Goal: Task Accomplishment & Management: Manage account settings

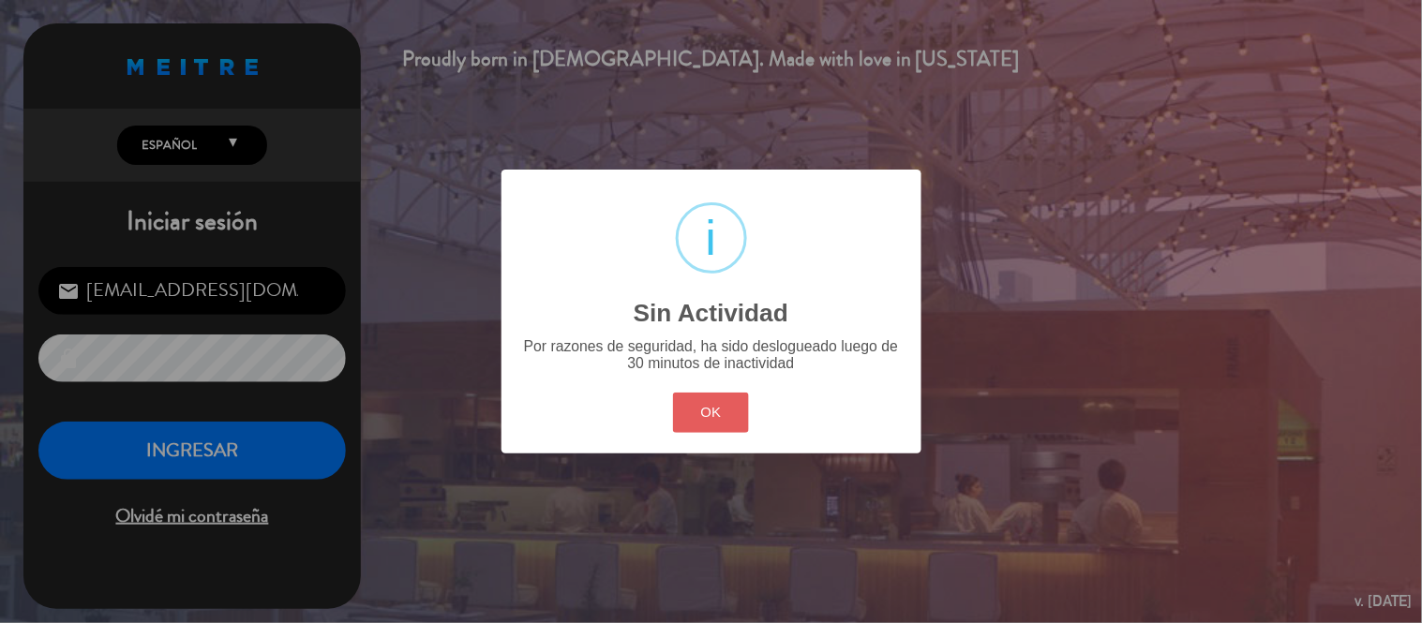
click at [696, 397] on button "OK" at bounding box center [711, 413] width 76 height 40
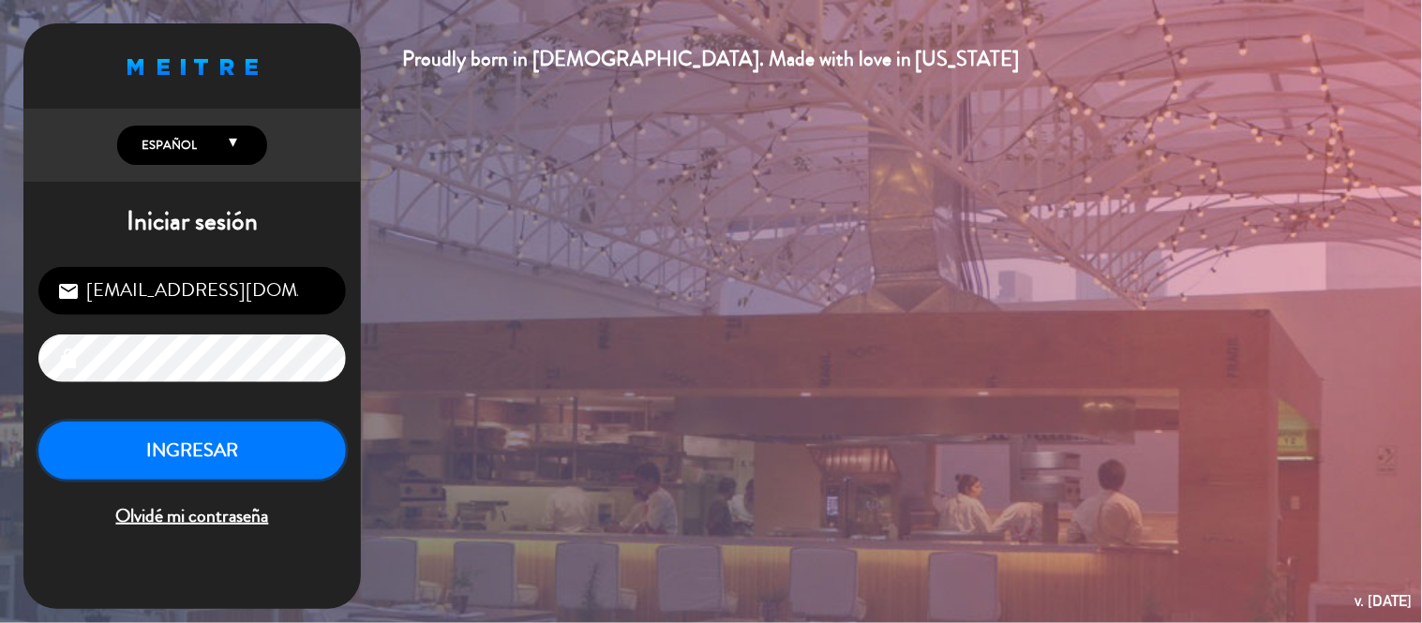
click at [160, 447] on button "INGRESAR" at bounding box center [192, 451] width 308 height 59
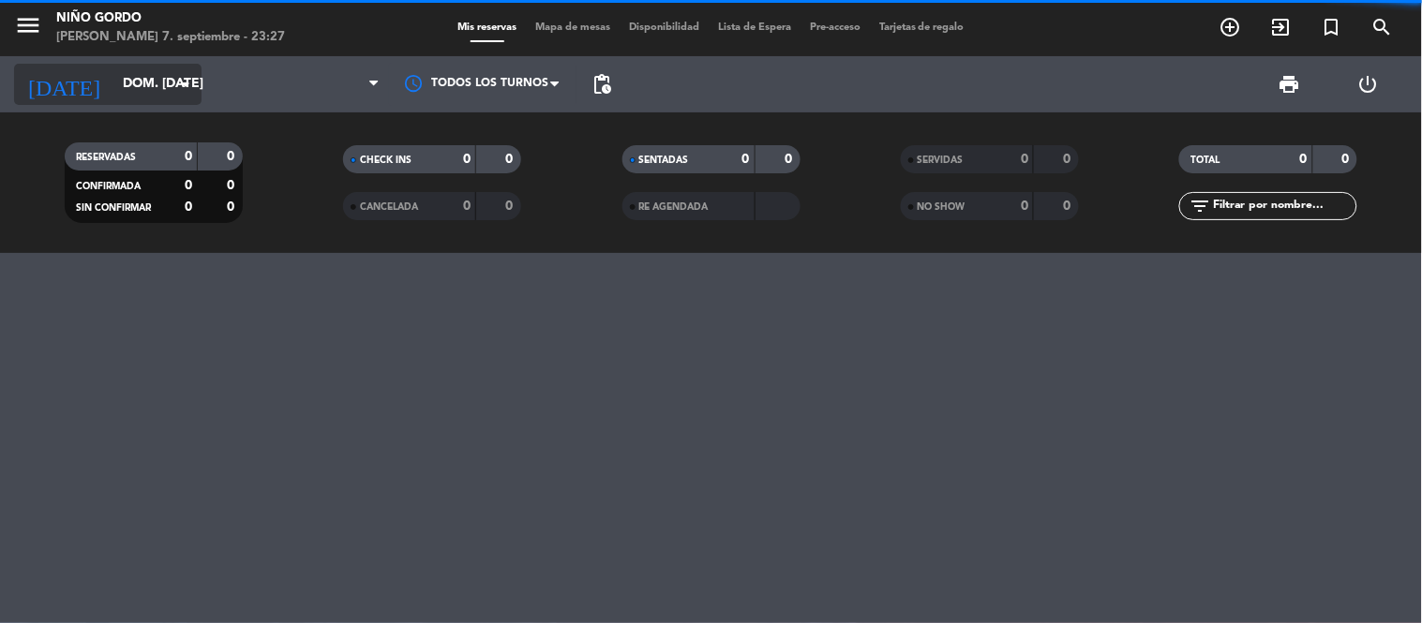
click at [132, 68] on input "dom. [DATE]" at bounding box center [202, 85] width 178 height 34
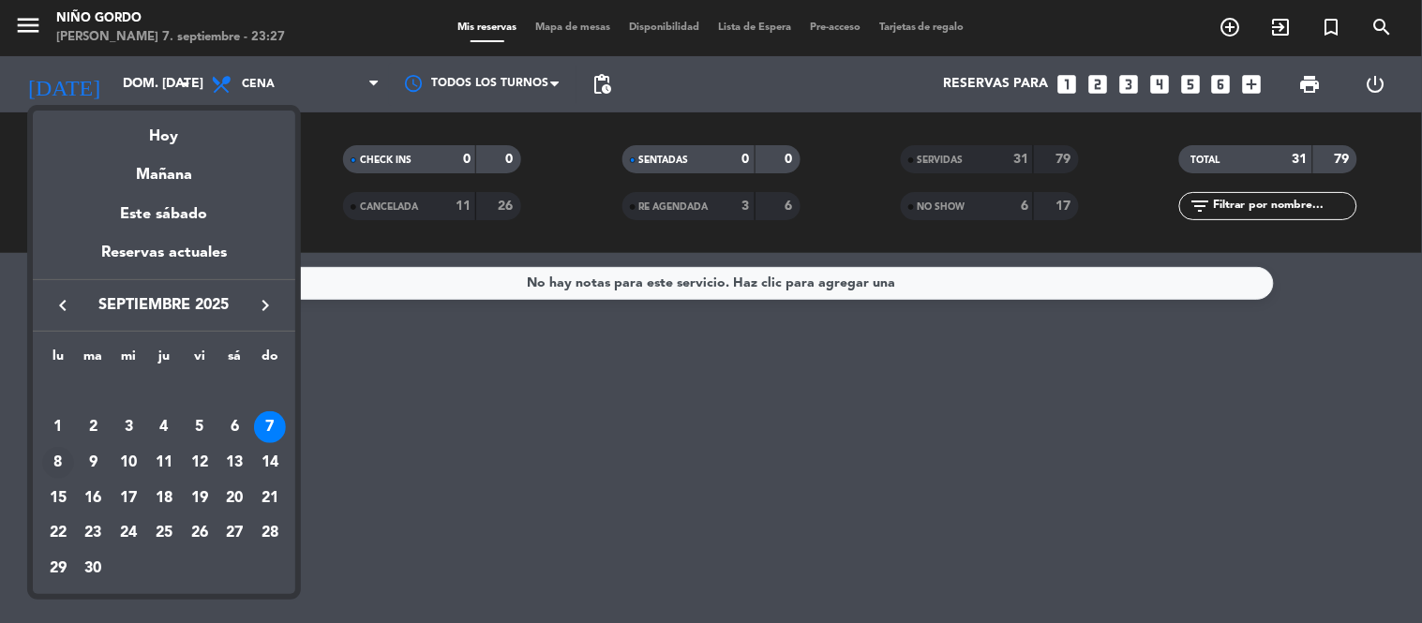
click at [57, 460] on div "8" at bounding box center [58, 463] width 32 height 32
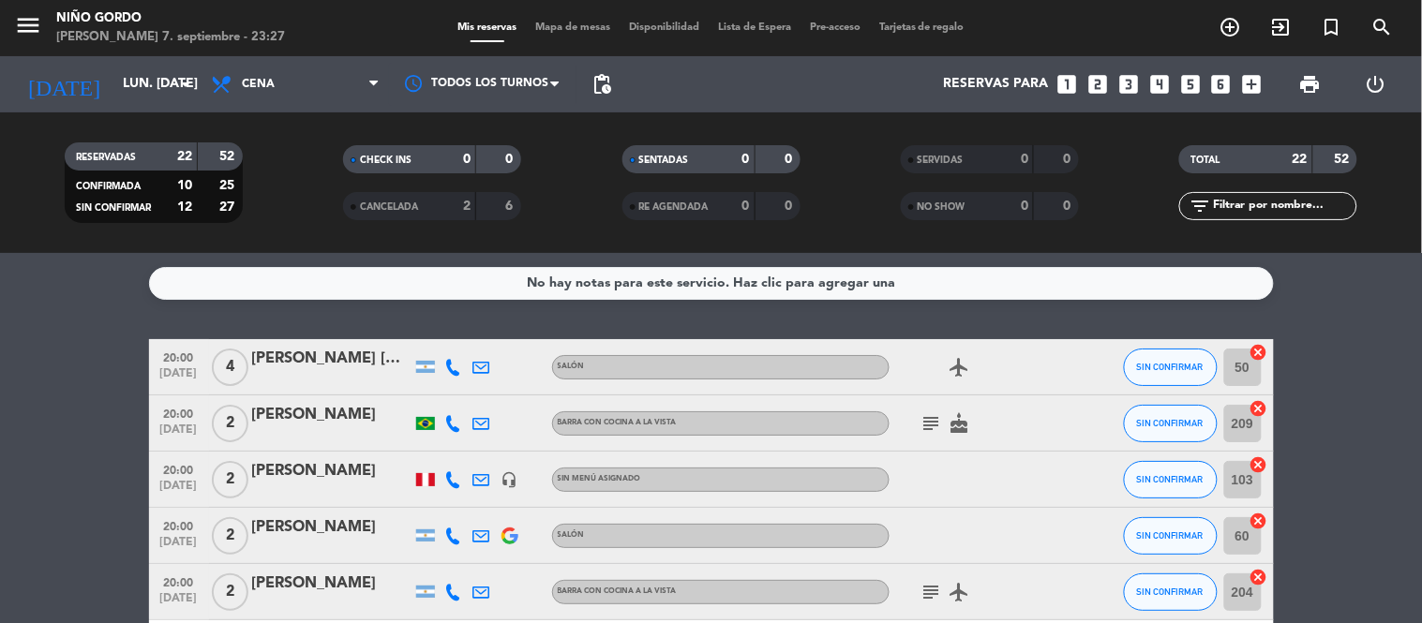
drag, startPoint x: 217, startPoint y: 165, endPoint x: 321, endPoint y: 256, distance: 138.2
click at [217, 166] on div "52" at bounding box center [221, 157] width 36 height 22
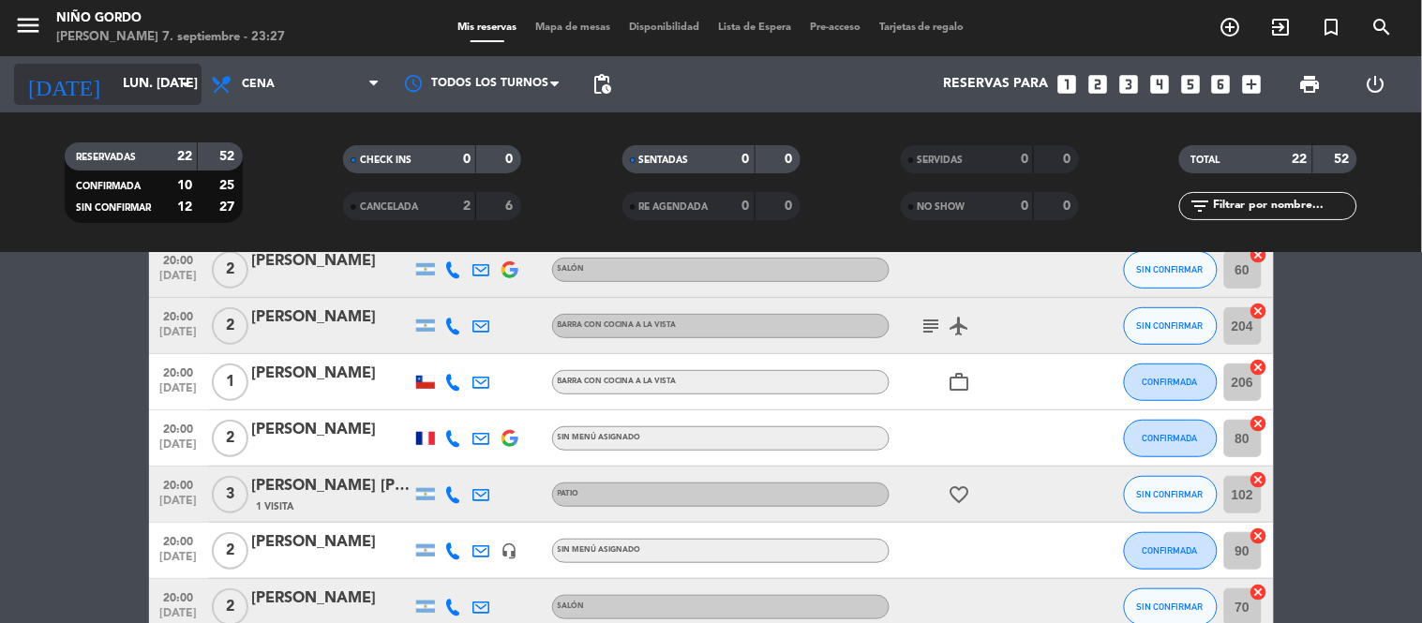
scroll to position [416, 0]
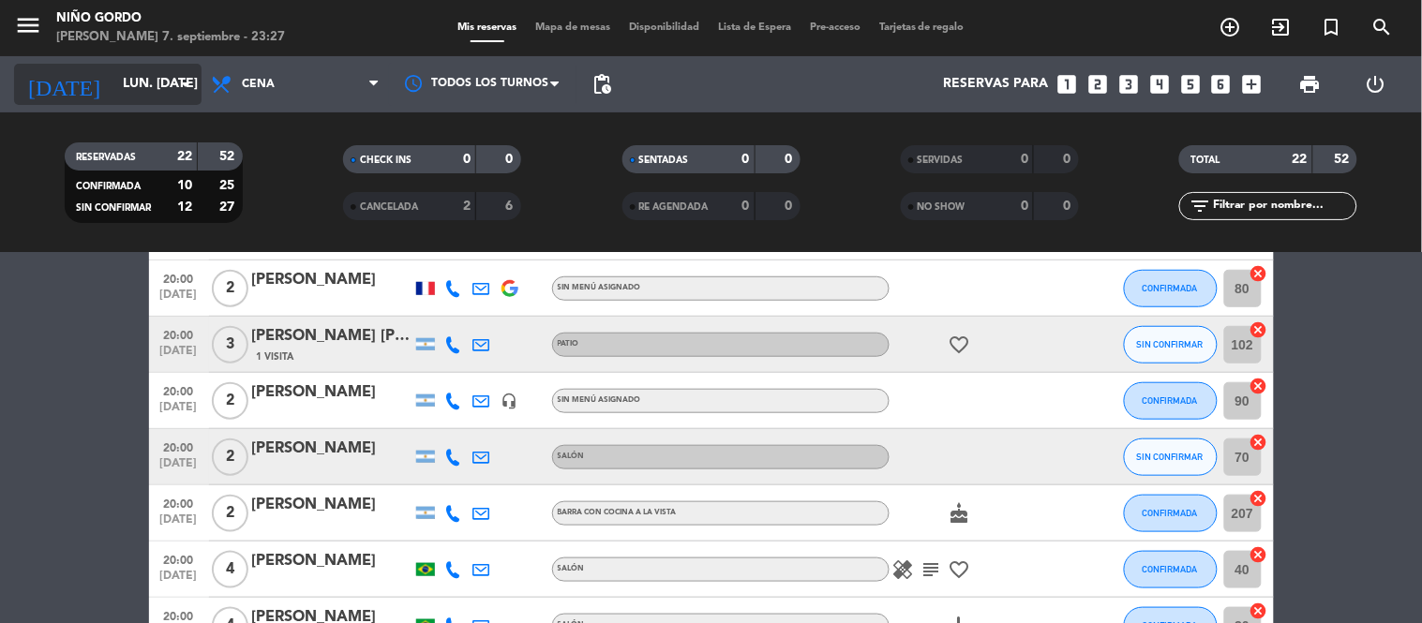
click at [169, 89] on input "lun. [DATE]" at bounding box center [202, 85] width 178 height 34
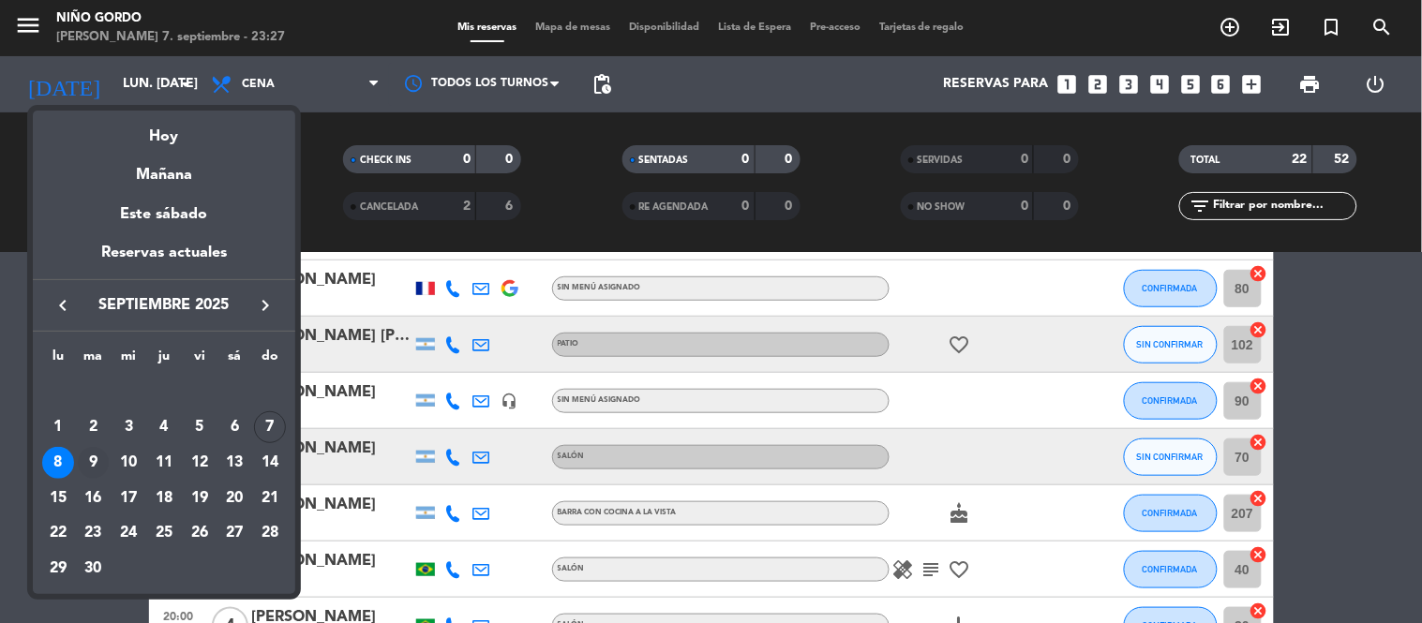
click at [82, 455] on div "9" at bounding box center [94, 463] width 32 height 32
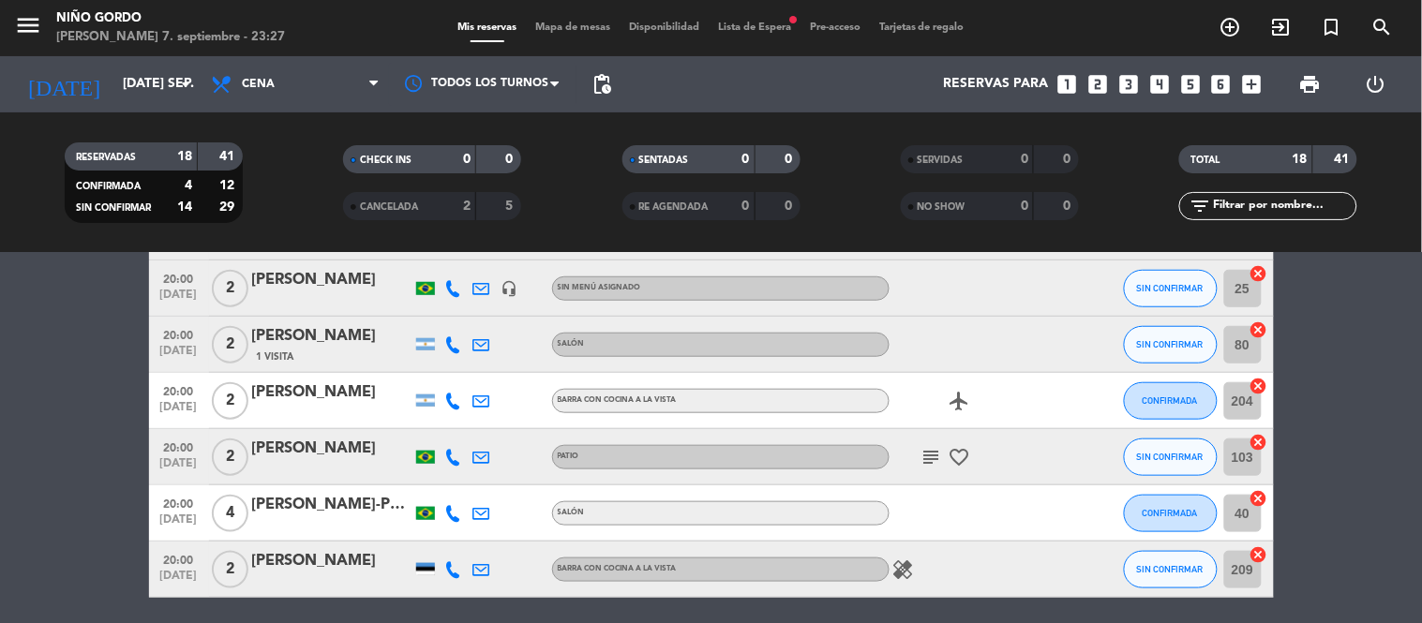
click at [164, 60] on div "[DATE] [DATE] sep. arrow_drop_down" at bounding box center [108, 84] width 188 height 56
click at [165, 83] on input "[DATE] sep." at bounding box center [202, 85] width 178 height 34
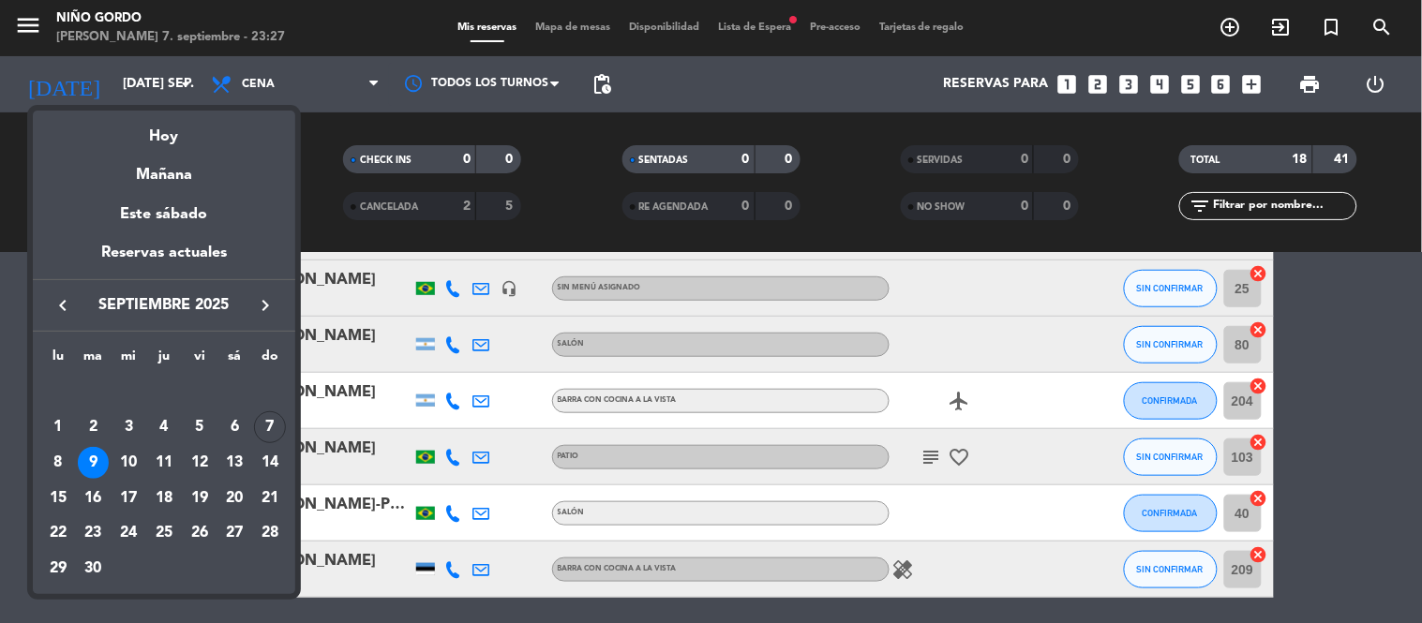
drag, startPoint x: 125, startPoint y: 459, endPoint x: 154, endPoint y: 429, distance: 41.8
click at [126, 459] on div "10" at bounding box center [129, 463] width 32 height 32
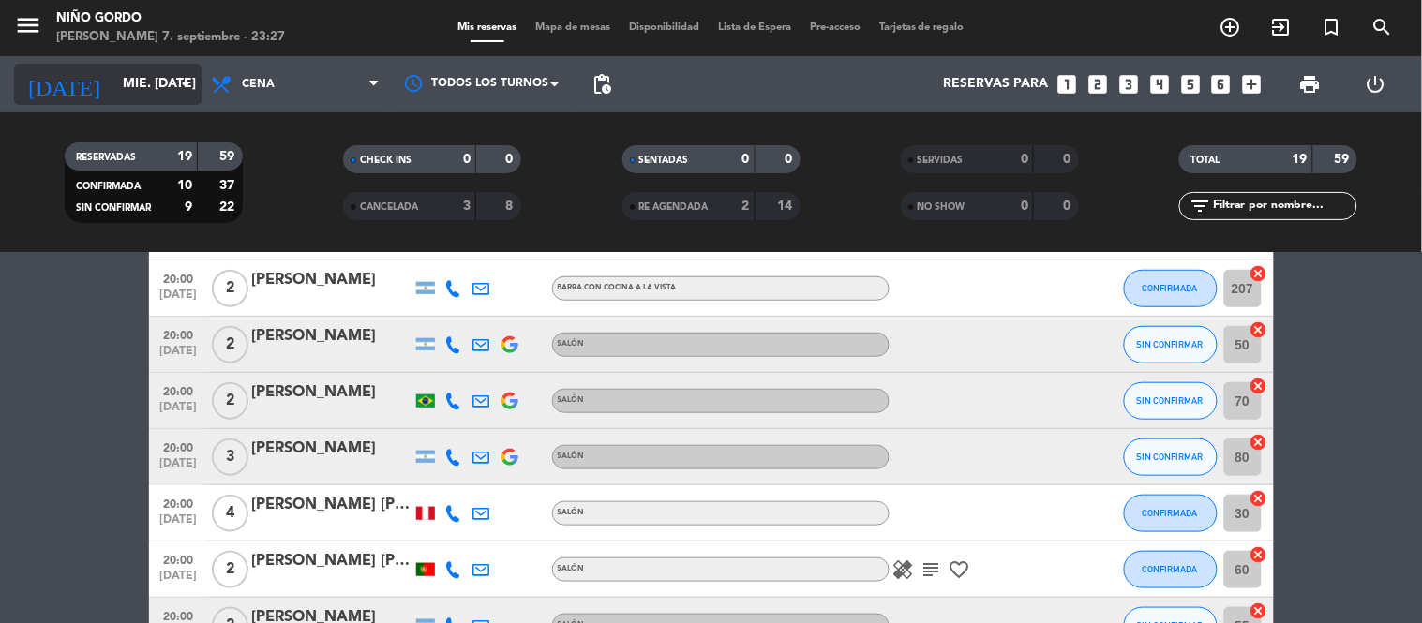
click at [123, 96] on input "mié. [DATE]" at bounding box center [202, 85] width 178 height 34
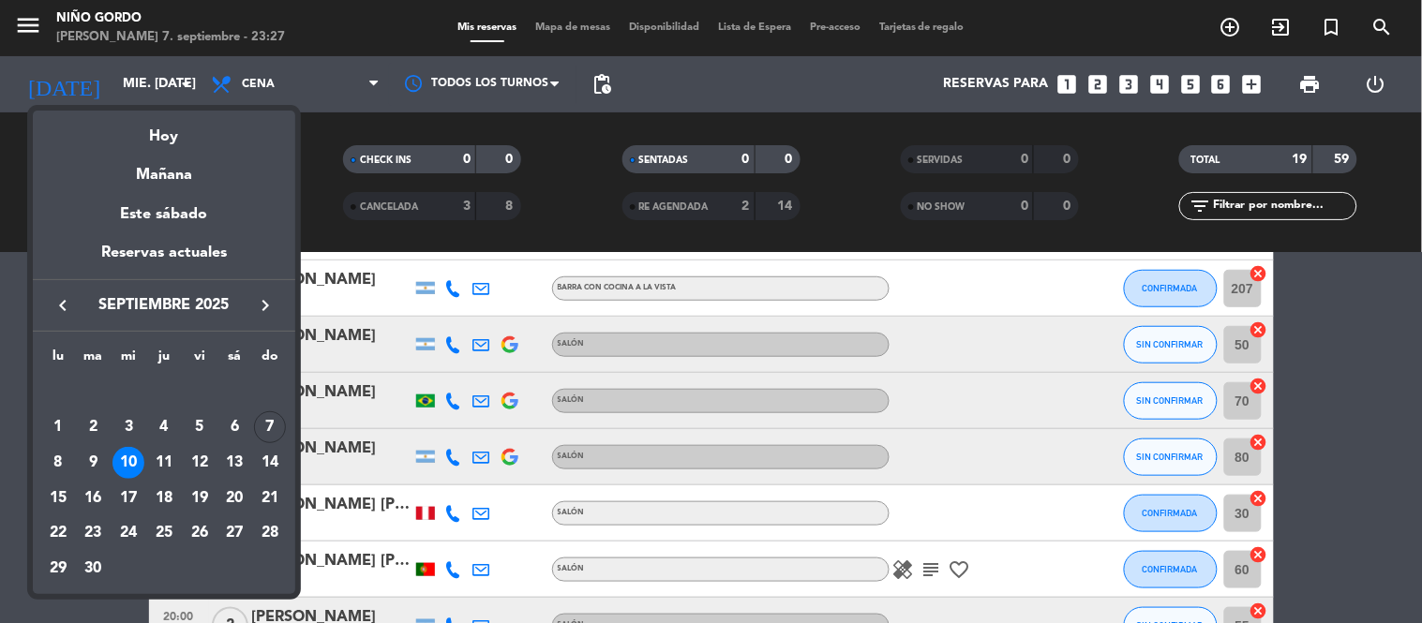
click at [163, 451] on div "11" at bounding box center [164, 463] width 32 height 32
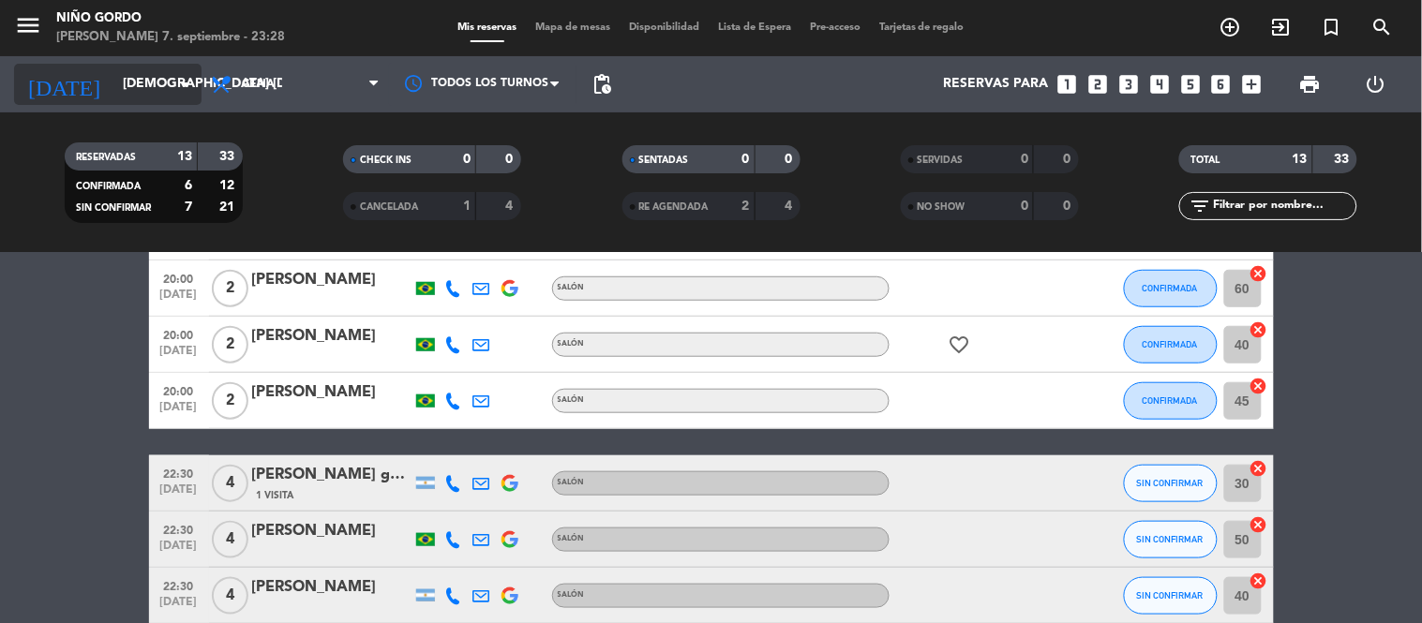
click at [161, 91] on input "[DEMOGRAPHIC_DATA] [DATE]" at bounding box center [202, 85] width 178 height 34
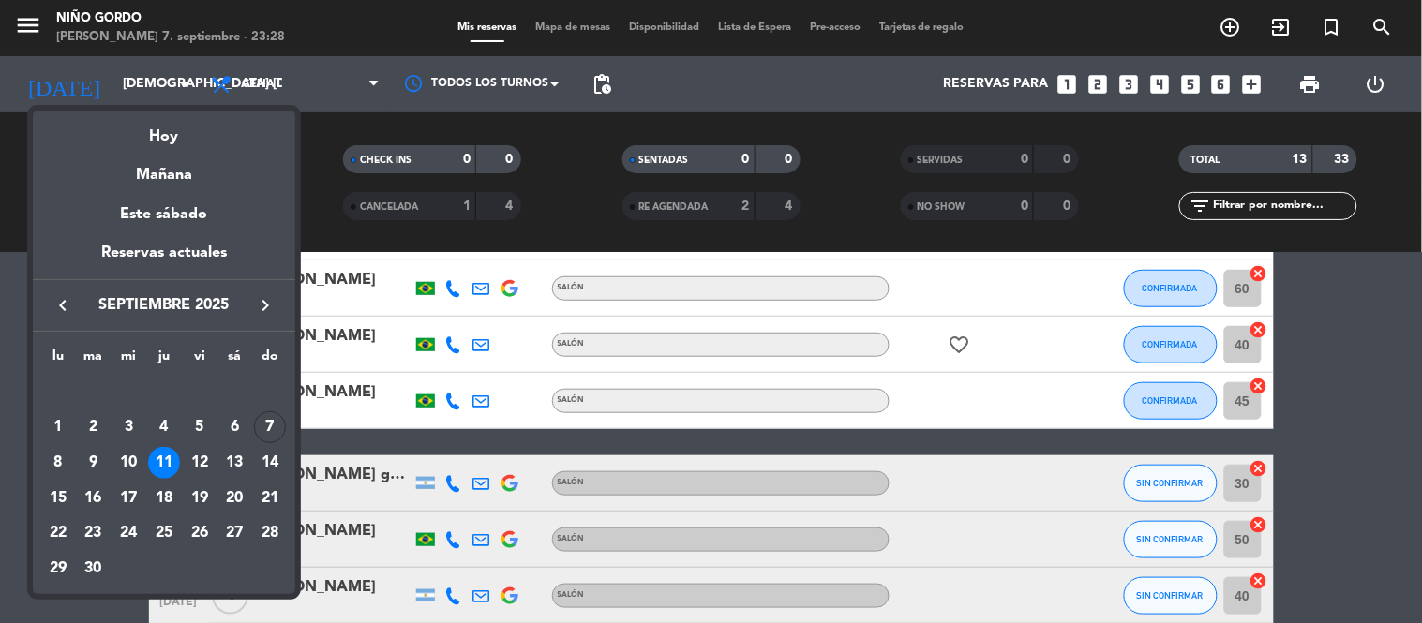
click at [199, 136] on div "Hoy" at bounding box center [164, 130] width 263 height 38
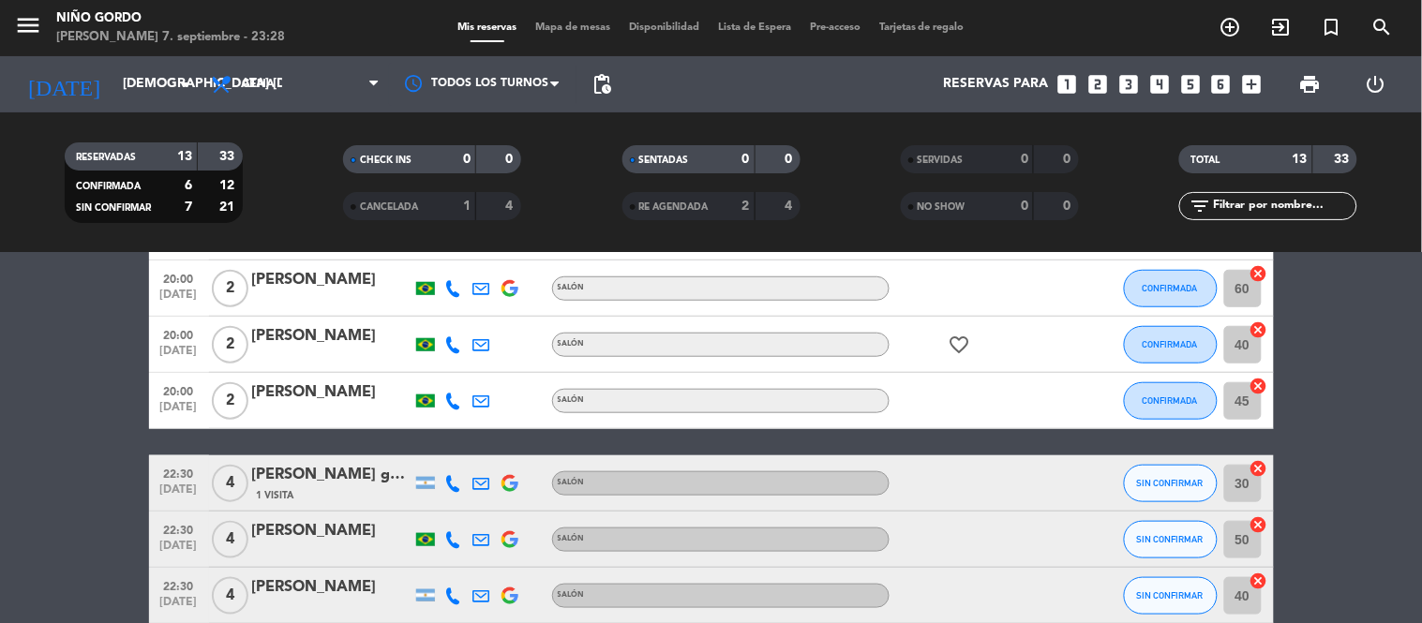
type input "dom. [DATE]"
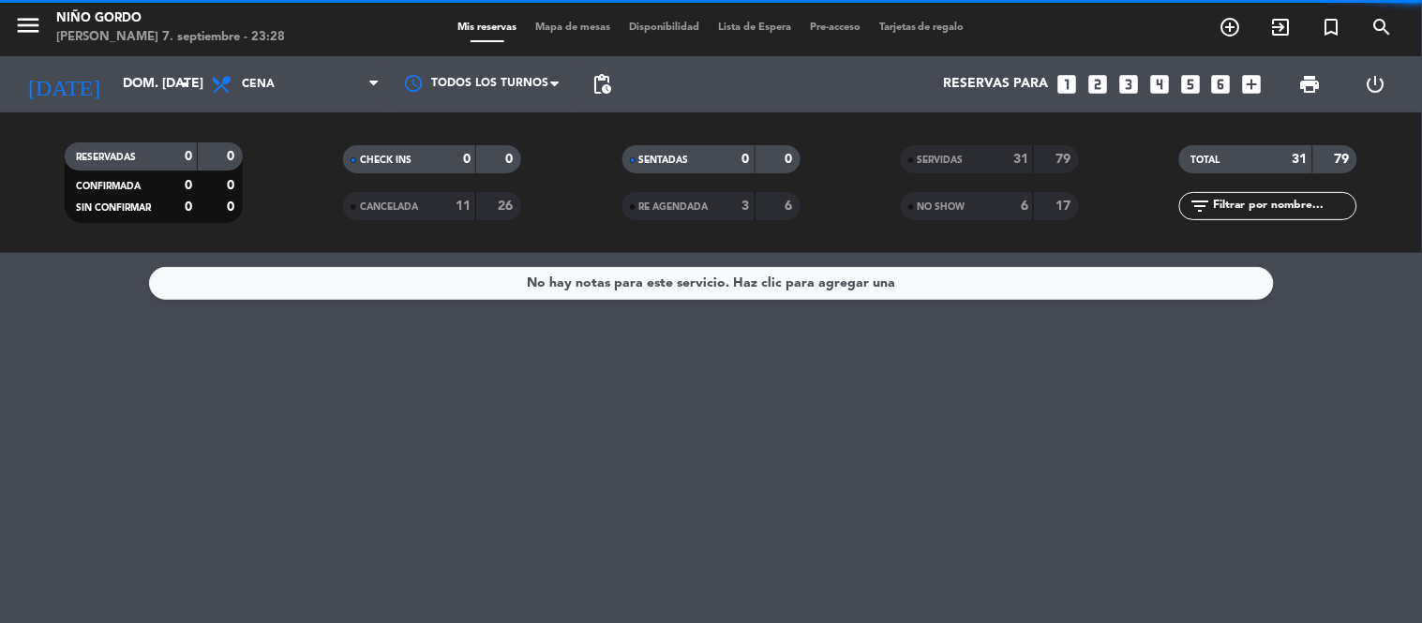
scroll to position [0, 0]
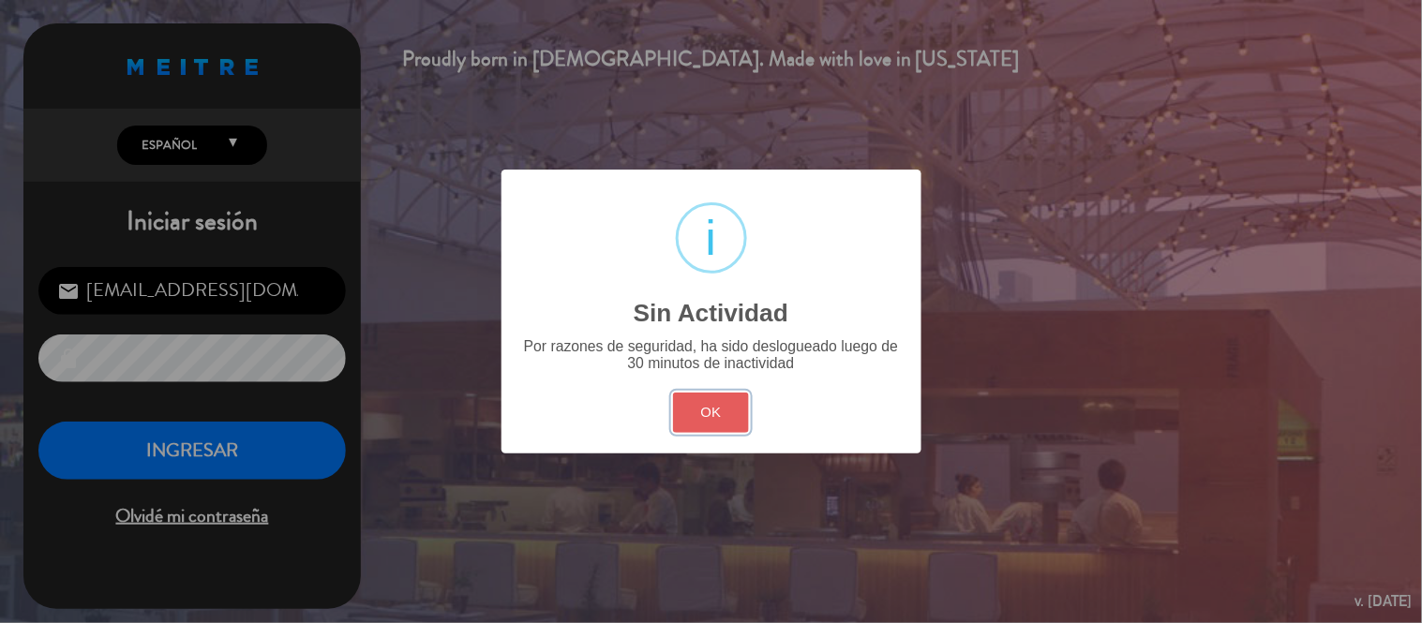
click at [706, 410] on button "OK" at bounding box center [711, 413] width 76 height 40
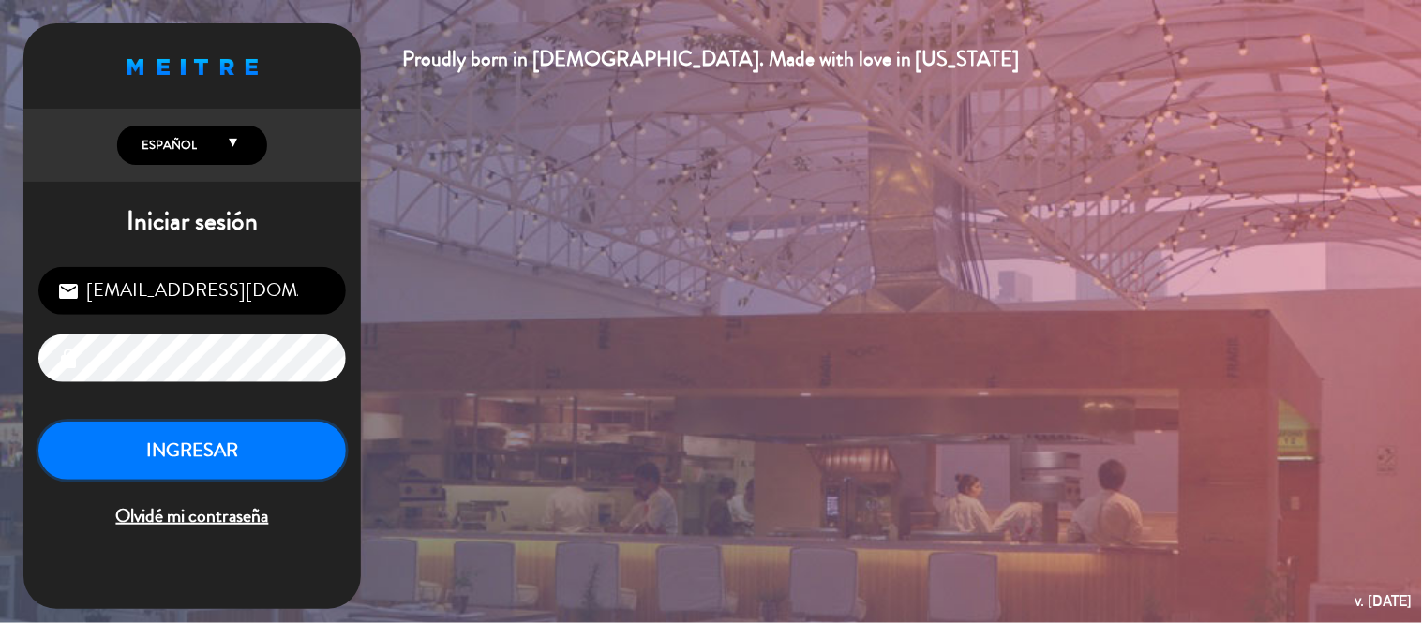
click at [219, 422] on button "INGRESAR" at bounding box center [192, 451] width 308 height 59
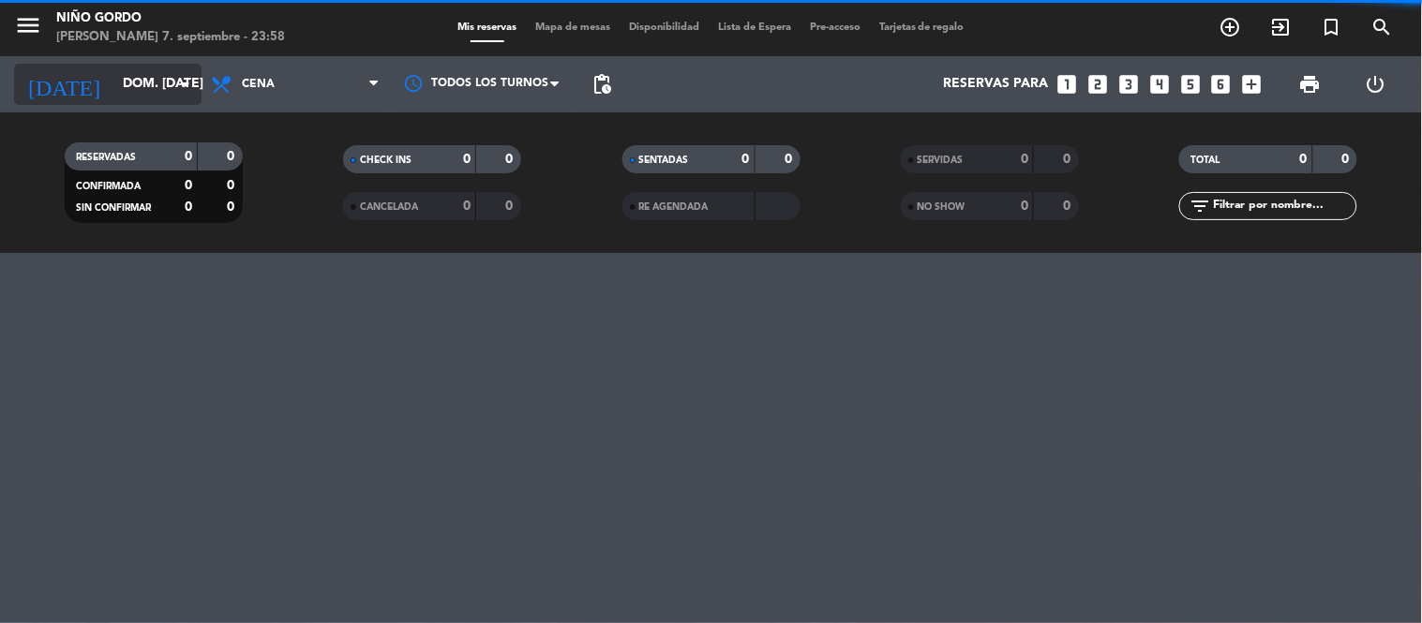
click at [129, 90] on input "dom. [DATE]" at bounding box center [202, 85] width 178 height 34
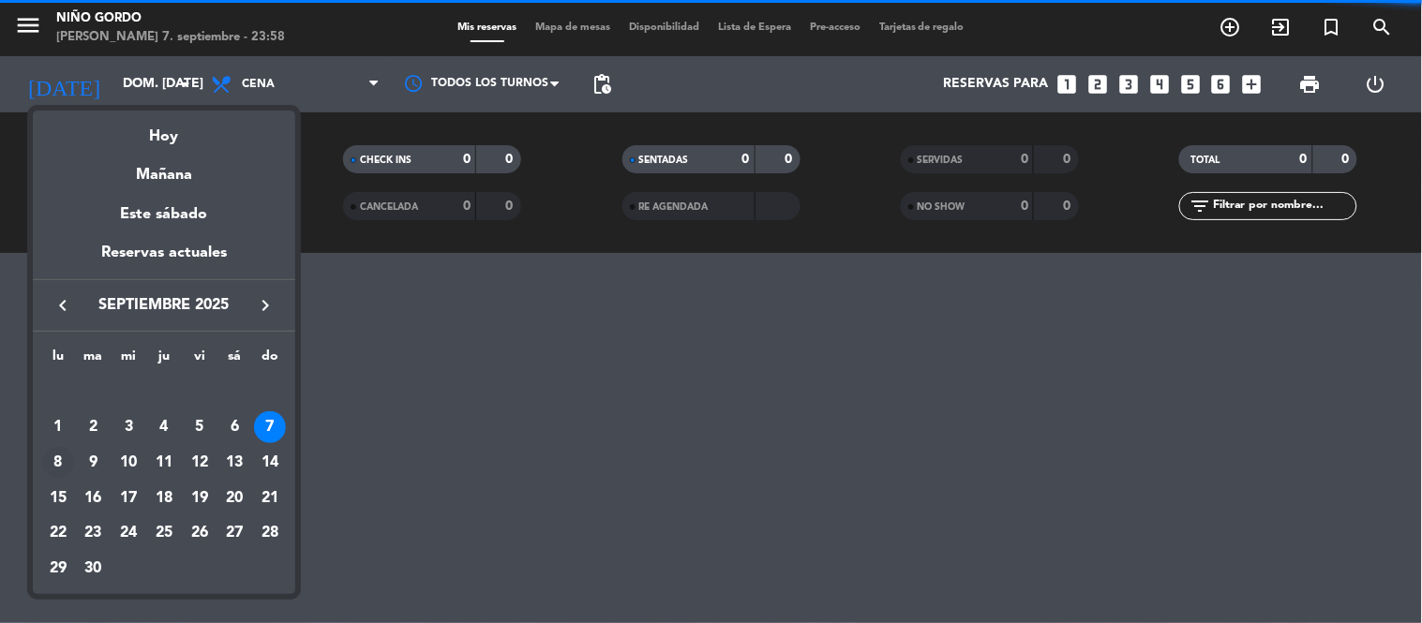
click at [52, 471] on div "8" at bounding box center [58, 463] width 32 height 32
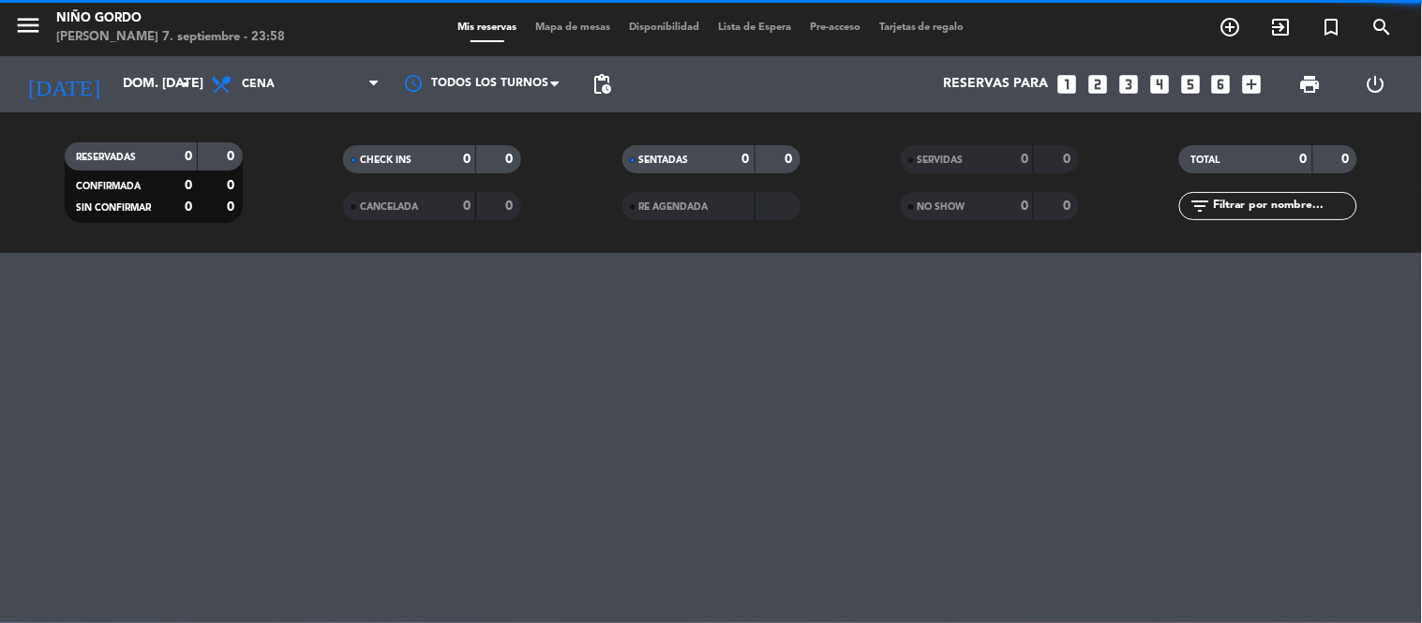
type input "lun. [DATE]"
